Goal: Task Accomplishment & Management: Manage account settings

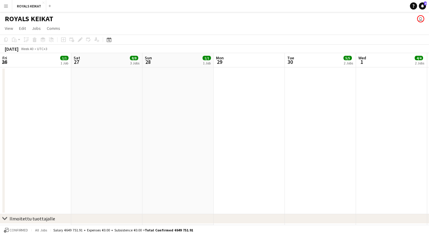
click at [408, 36] on app-toolbar "Copy Paste Paste Command V Paste with crew Command Shift V Paste linked Job [GE…" at bounding box center [214, 40] width 429 height 10
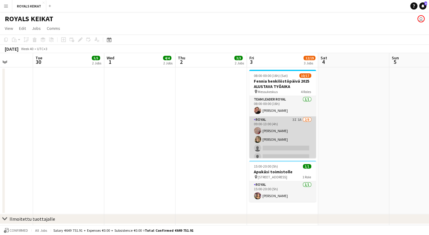
click at [295, 127] on app-card-role "Royal 3I 1A [DATE] 09:00-13:00 (4h) [PERSON_NAME] [PERSON_NAME] single-neutral-…" at bounding box center [282, 156] width 67 height 81
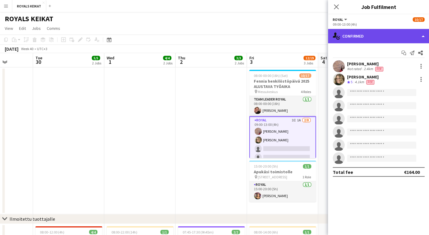
click at [404, 37] on div "single-neutral-actions-check-2 Confirmed" at bounding box center [377, 36] width 101 height 14
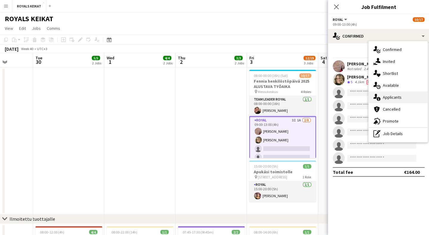
click at [405, 95] on div "single-neutral-actions-information Applicants" at bounding box center [397, 97] width 59 height 12
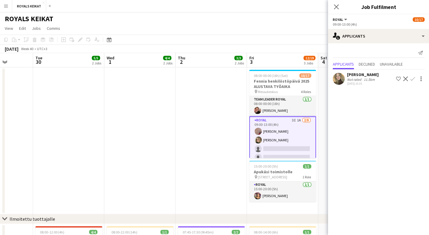
click at [411, 81] on button "Confirm" at bounding box center [411, 78] width 7 height 7
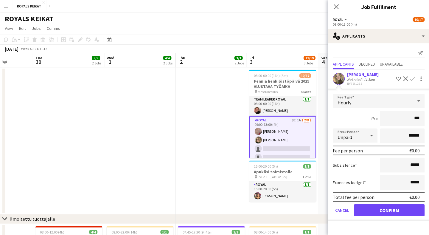
type input "**"
type input "***"
click at [394, 208] on button "Confirm" at bounding box center [388, 210] width 71 height 12
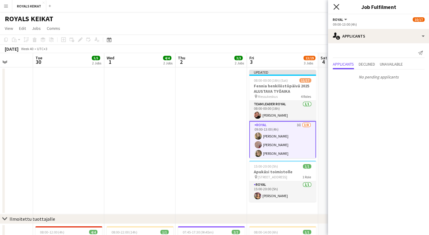
click at [336, 7] on icon at bounding box center [336, 7] width 6 height 6
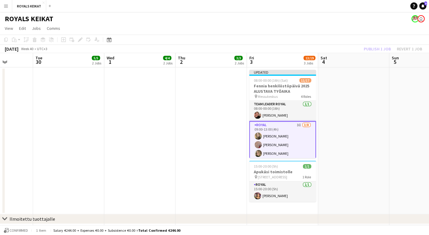
click at [383, 50] on div "Publish 1 job Revert 1 job" at bounding box center [392, 49] width 73 height 8
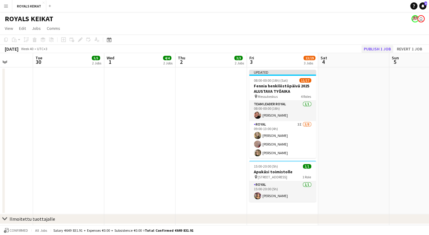
click at [386, 49] on button "Publish 1 job" at bounding box center [377, 49] width 32 height 8
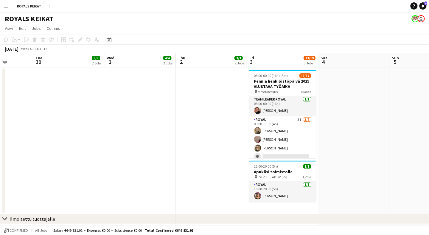
scroll to position [0, 0]
click at [36, 7] on button "ROYALS KEIKAT Close" at bounding box center [29, 6] width 34 height 12
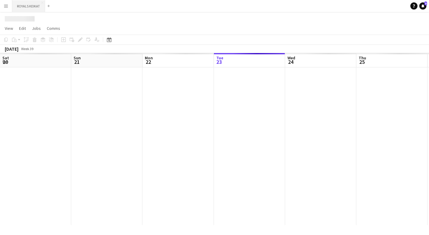
scroll to position [0, 142]
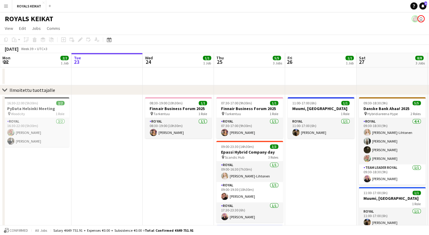
click at [7, 6] on app-icon "Menu" at bounding box center [6, 6] width 5 height 5
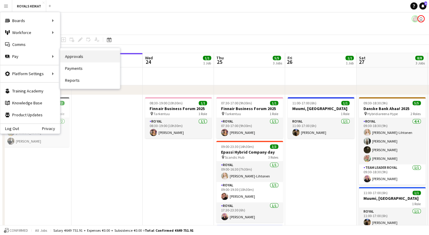
click at [73, 58] on link "Approvals" at bounding box center [90, 56] width 60 height 12
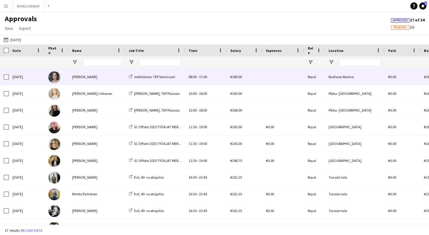
click at [91, 78] on div "[PERSON_NAME]" at bounding box center [96, 76] width 57 height 16
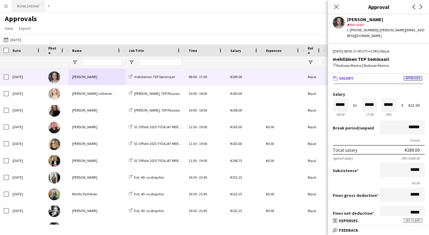
click at [24, 9] on button "ROYALS KEIKAT Close" at bounding box center [28, 6] width 33 height 12
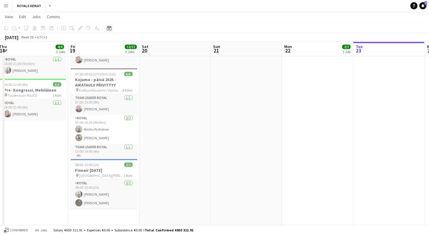
click at [110, 27] on icon at bounding box center [109, 28] width 4 height 5
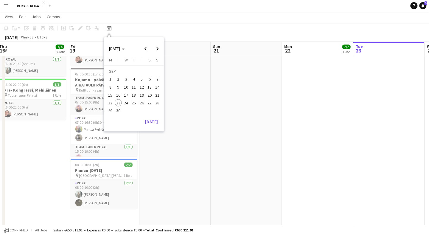
click at [142, 77] on span "5" at bounding box center [141, 79] width 7 height 7
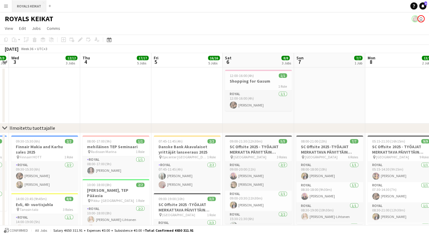
click at [29, 4] on button "ROYALS KEIKAT Close" at bounding box center [29, 6] width 34 height 12
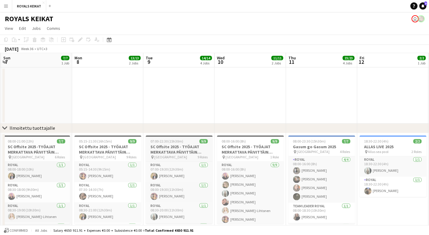
scroll to position [0, 205]
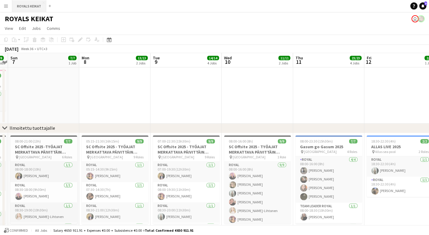
click at [29, 7] on button "ROYALS KEIKAT Close" at bounding box center [29, 6] width 34 height 12
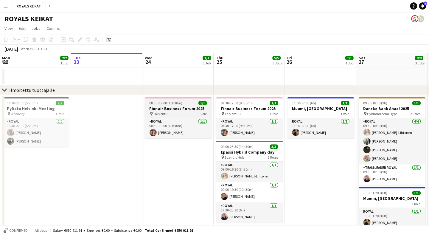
scroll to position [0, 0]
click at [38, 6] on button "ROYALS KEIKAT Close" at bounding box center [29, 6] width 34 height 12
